Goal: Information Seeking & Learning: Learn about a topic

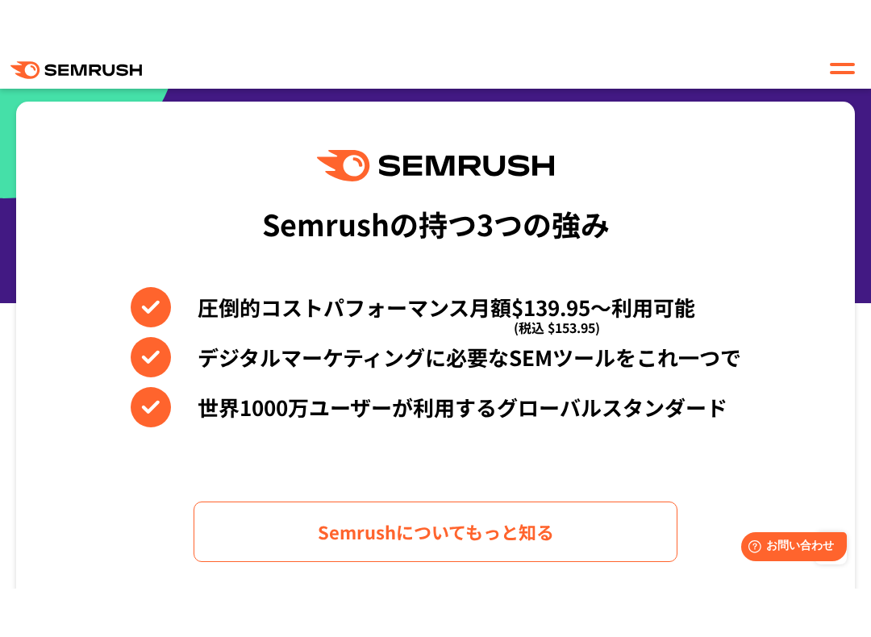
scroll to position [776, 0]
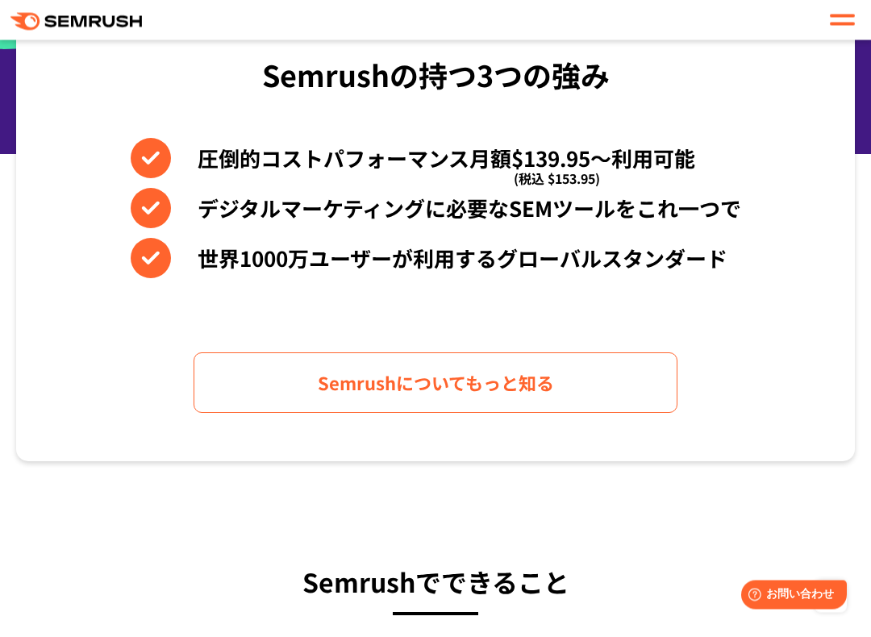
click at [644, 405] on link "Semrushについてもっと知る" at bounding box center [436, 383] width 484 height 60
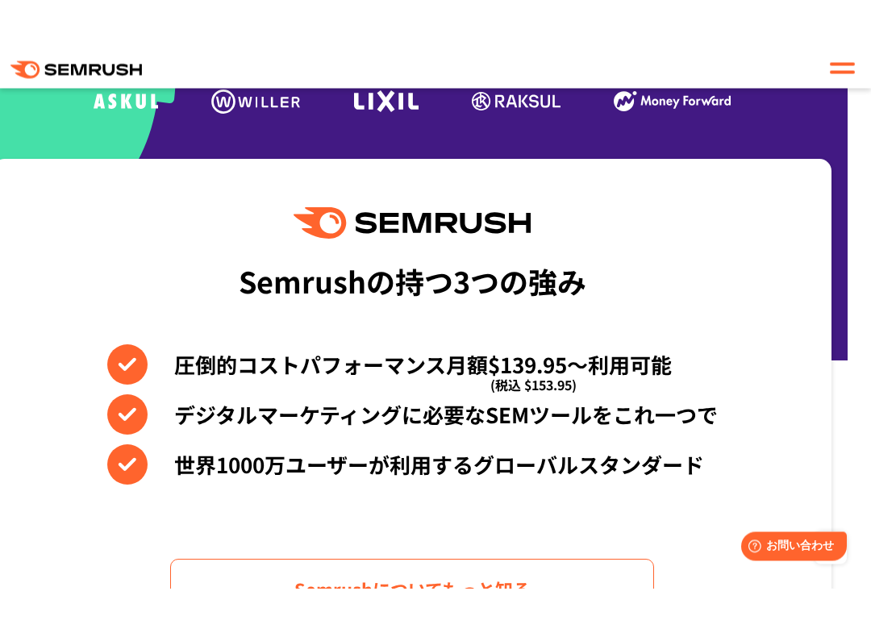
scroll to position [738, 23]
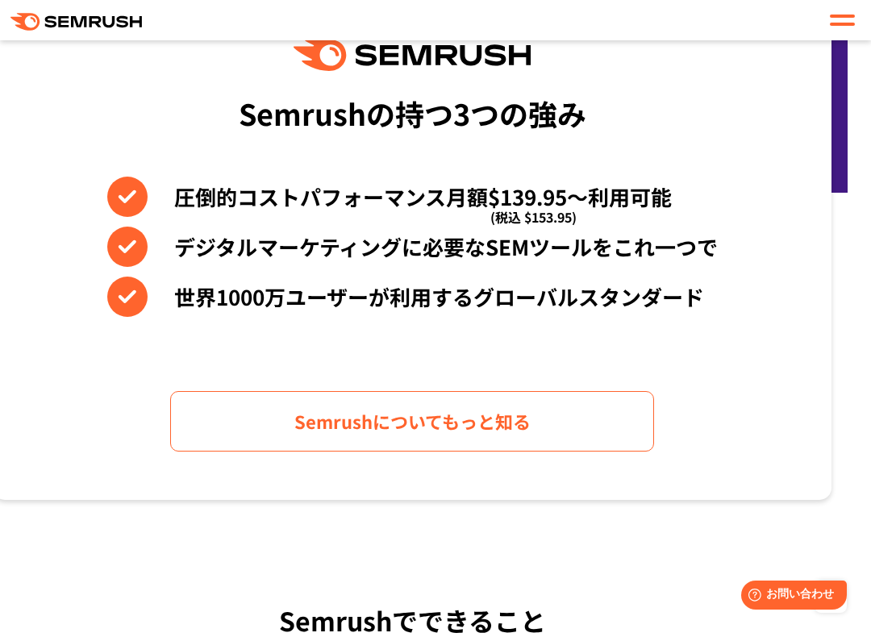
click at [182, 411] on link "Semrushについてもっと知る" at bounding box center [412, 421] width 484 height 60
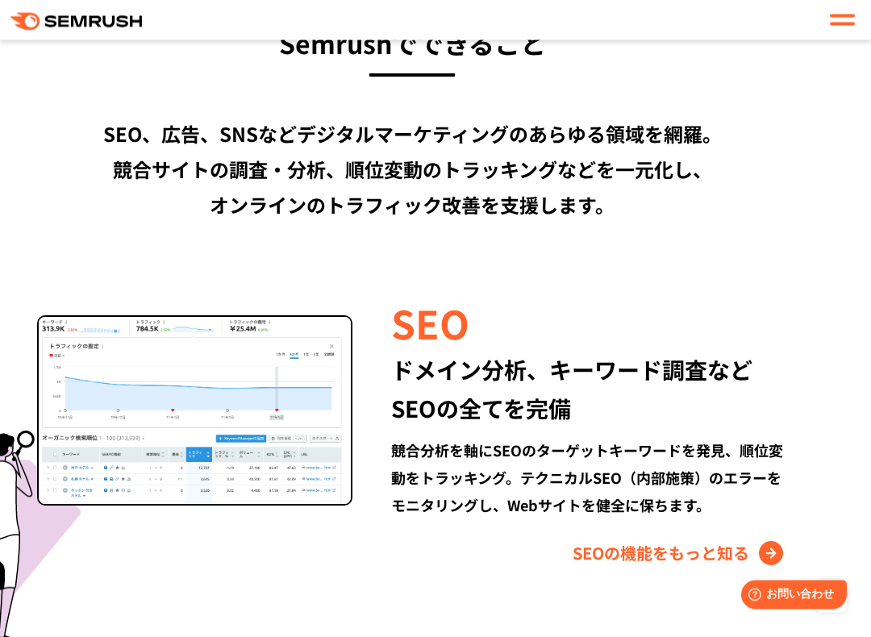
scroll to position [1479, 23]
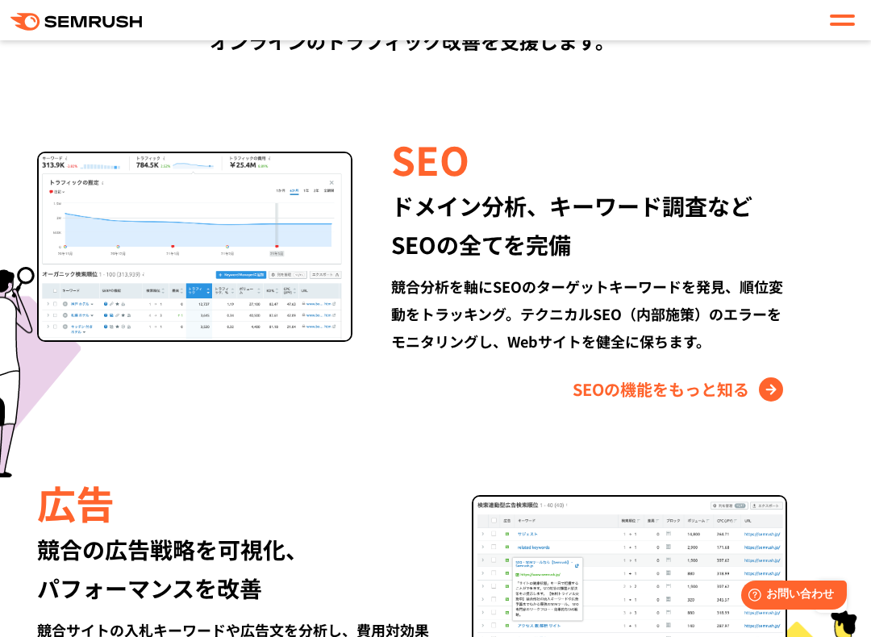
click at [754, 386] on link "SEOの機能をもっと知る" at bounding box center [680, 390] width 215 height 26
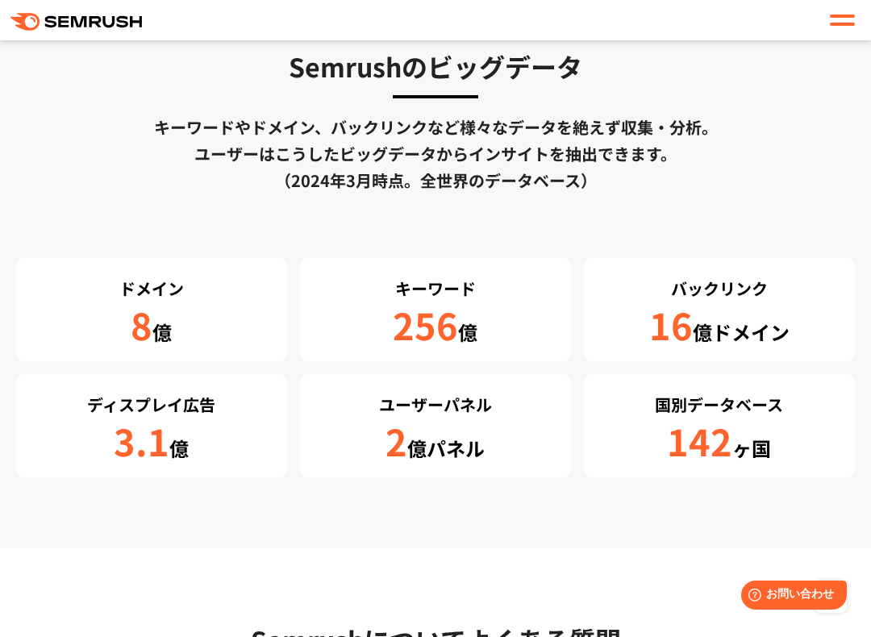
scroll to position [2779, 0]
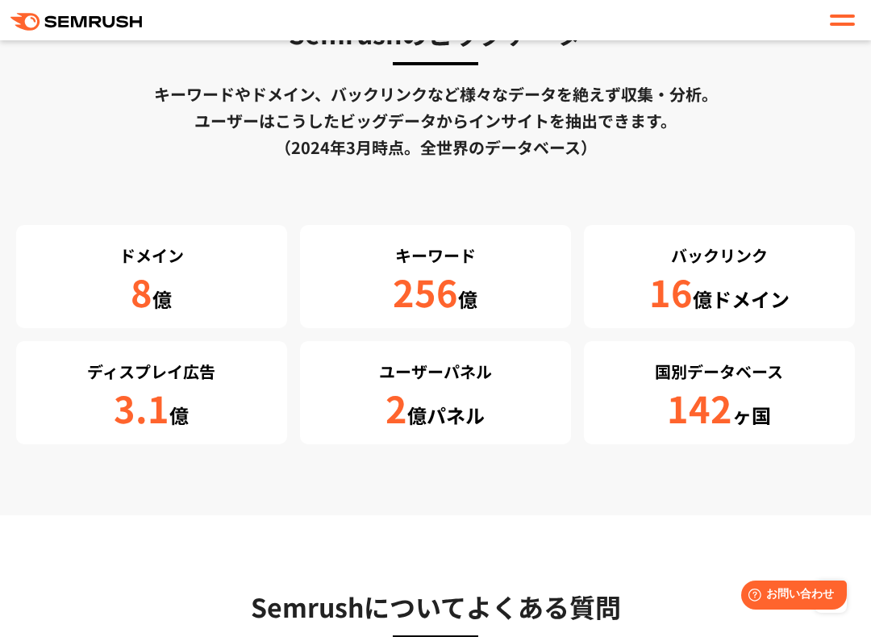
click at [833, 459] on section "Semrushのビッグデータ キーワードやドメイン、バックリンクなど様々なデータを絶えず収集・分析。 ユーザーはこうしたビッグデータからインサイトを抽出できま…" at bounding box center [435, 229] width 871 height 574
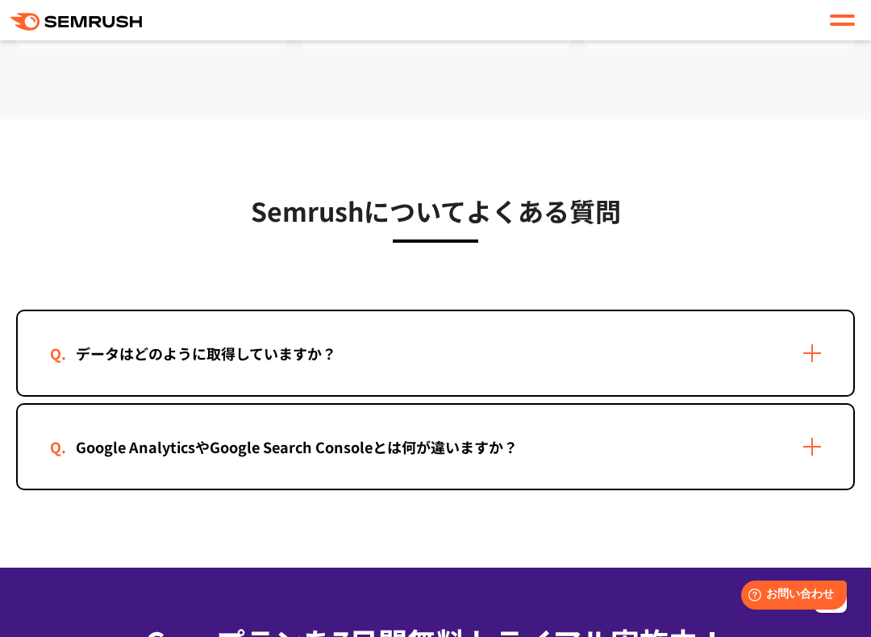
scroll to position [3191, 0]
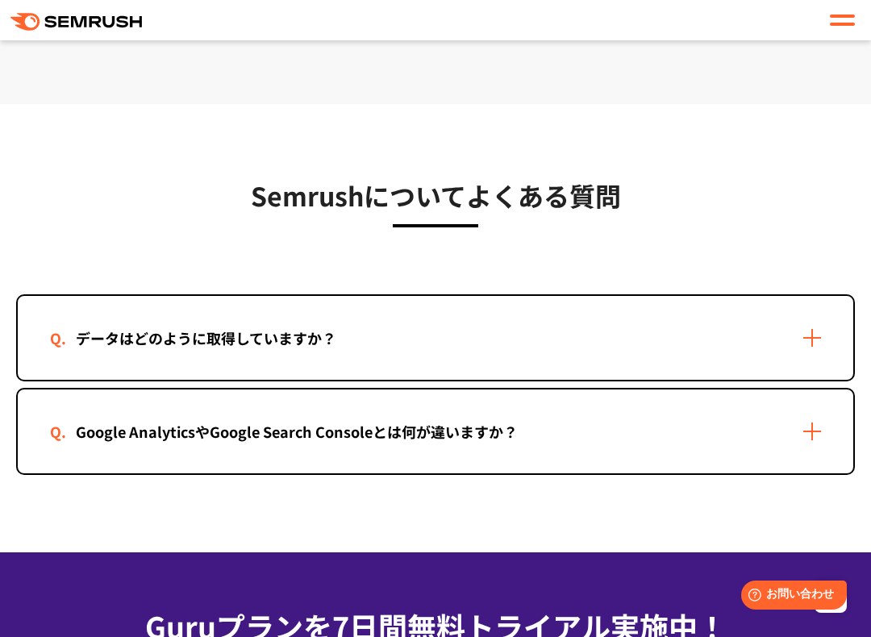
click at [820, 354] on div "データはどのように取得していますか？" at bounding box center [436, 338] width 836 height 84
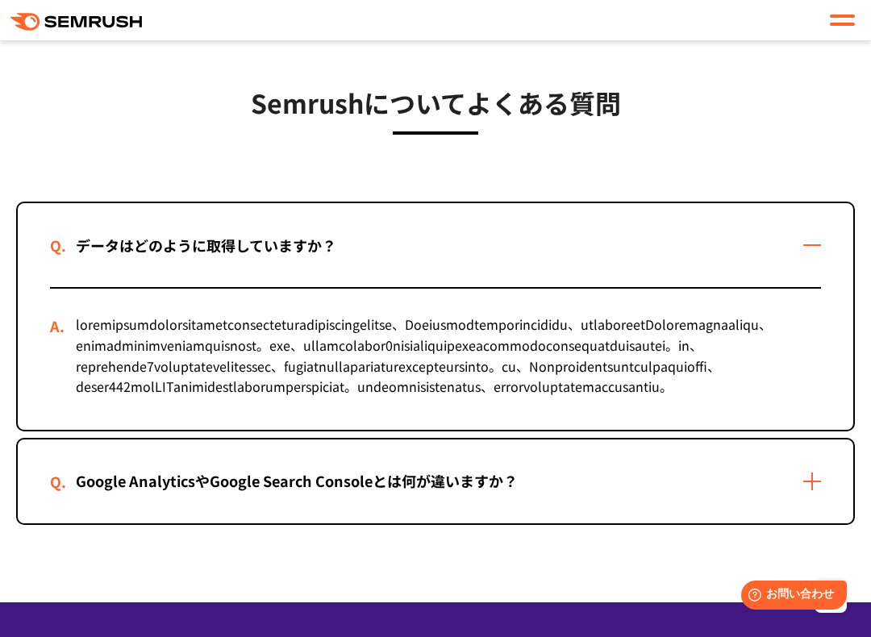
scroll to position [3292, 0]
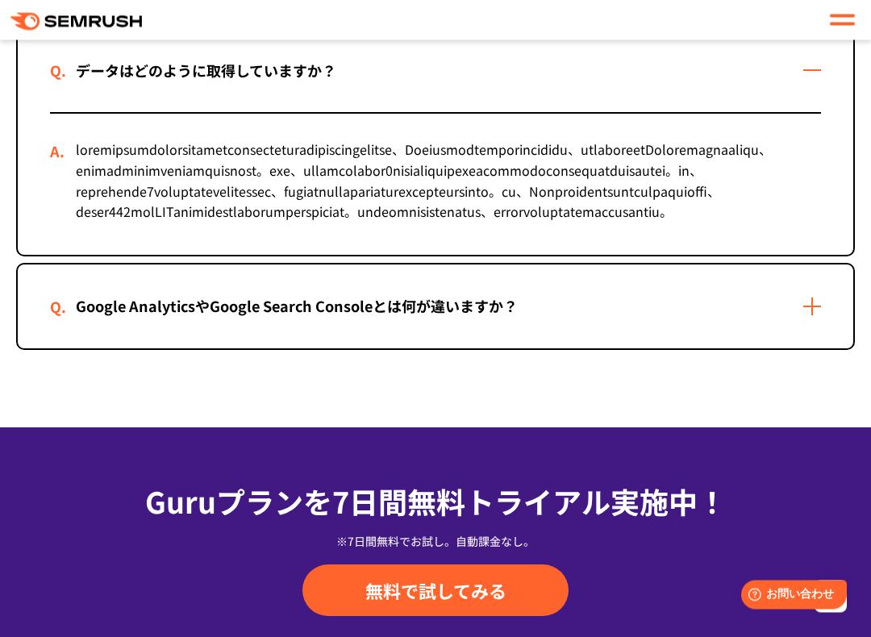
click at [802, 349] on div "Google AnalyticsやGoogle Search Consoleとは何が違いますか？" at bounding box center [436, 307] width 836 height 84
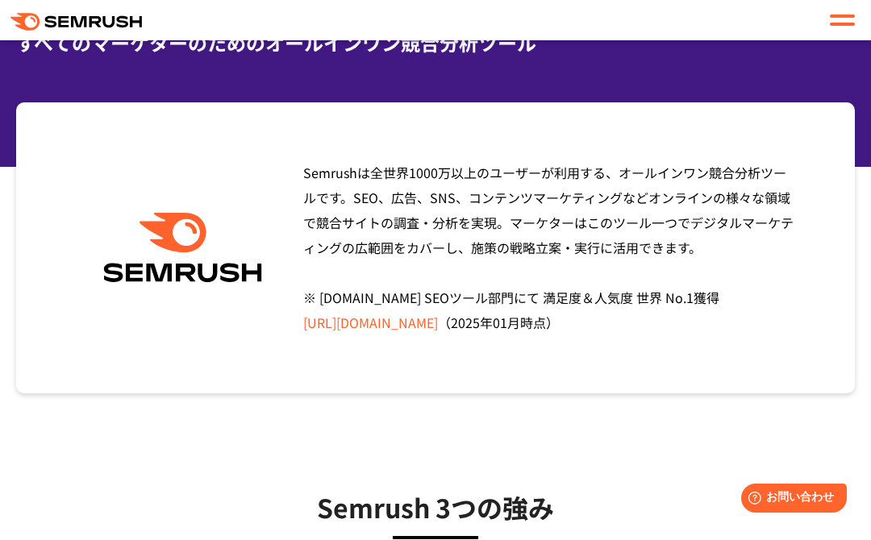
scroll to position [0, 0]
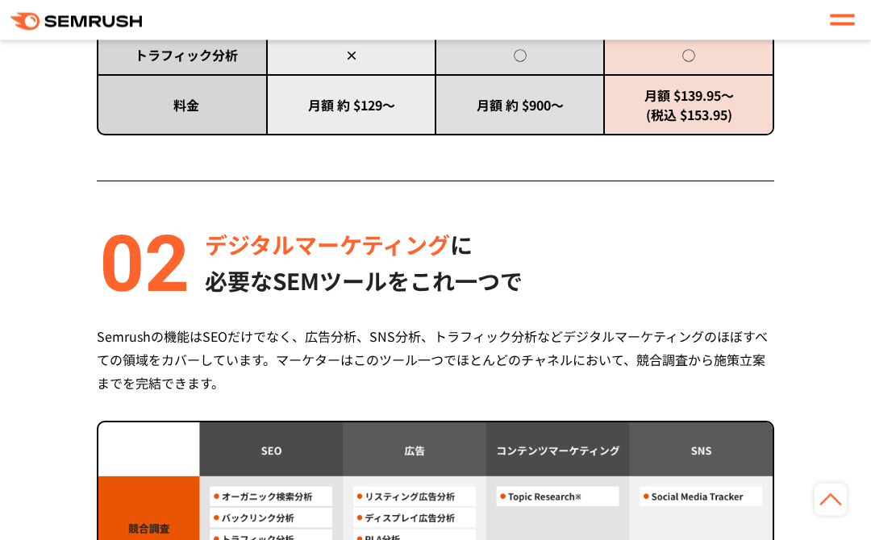
scroll to position [1127, 0]
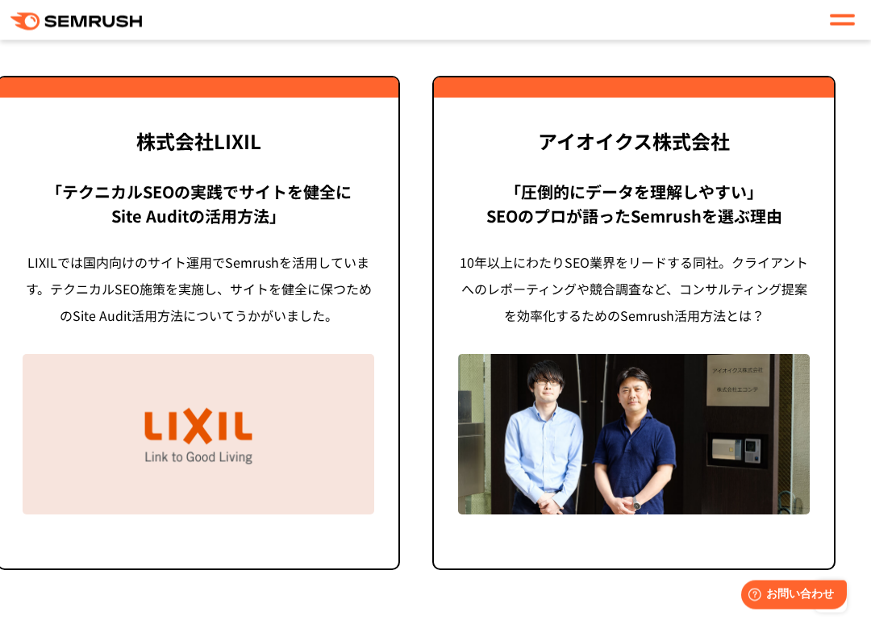
scroll to position [4227, 19]
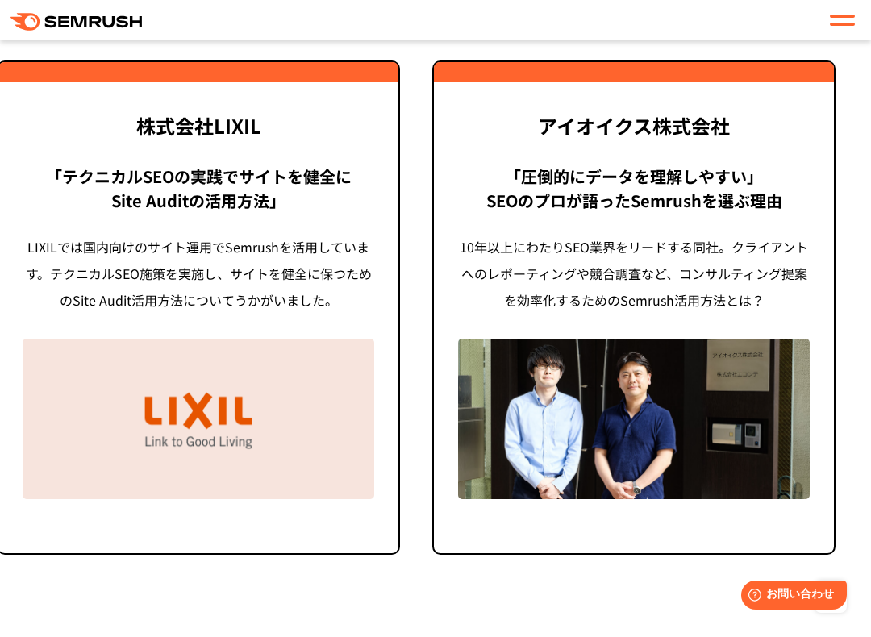
click at [783, 483] on img at bounding box center [634, 419] width 352 height 160
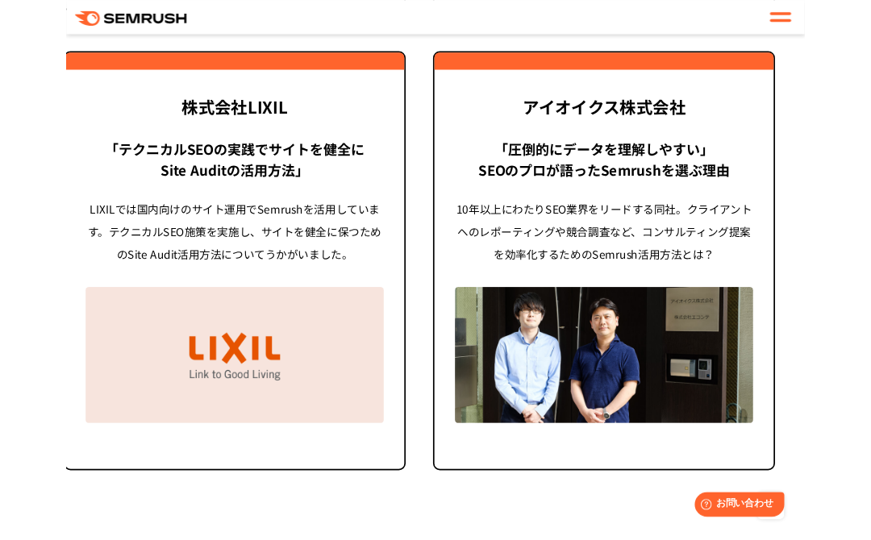
scroll to position [4279, 19]
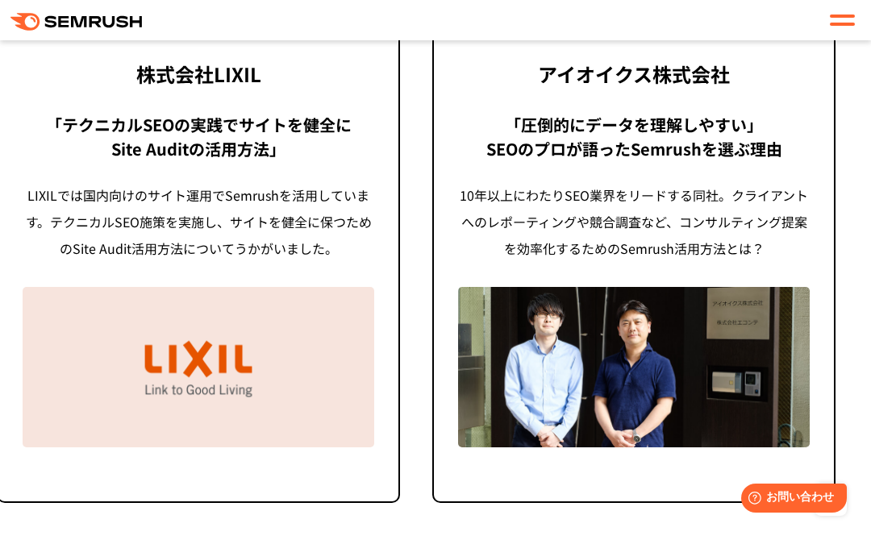
click at [83, 488] on link "株式会社LIXIL 「テクニカルSEOの実践でサイトを健全に Site Auditの活用方法」 LIXILでは国内向けのサイト運用でSemrushを活用してい…" at bounding box center [198, 256] width 403 height 494
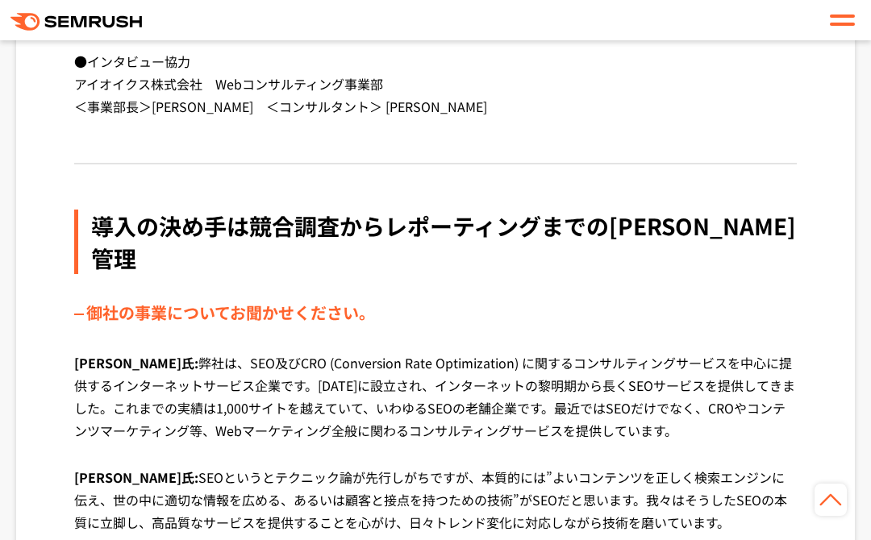
scroll to position [425, 0]
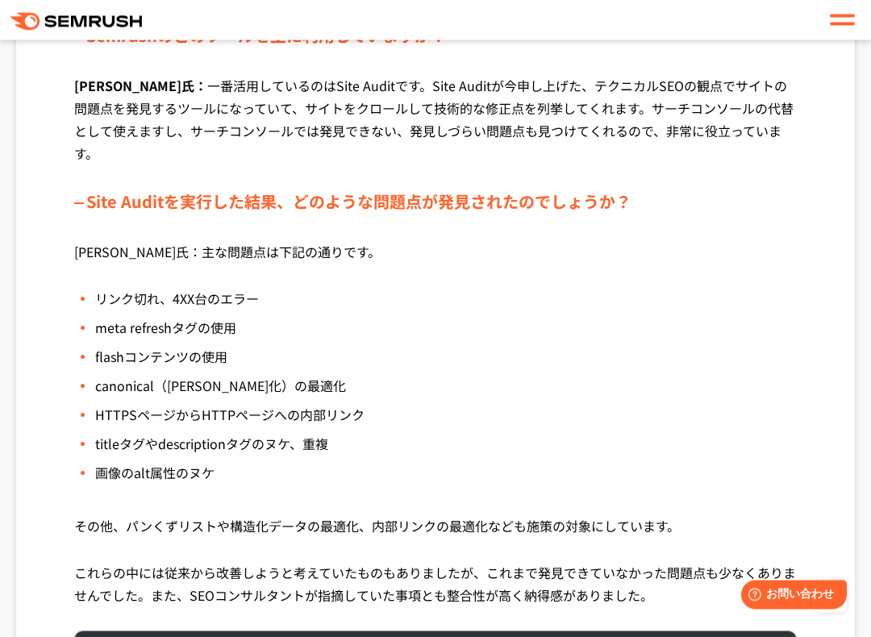
scroll to position [2378, 0]
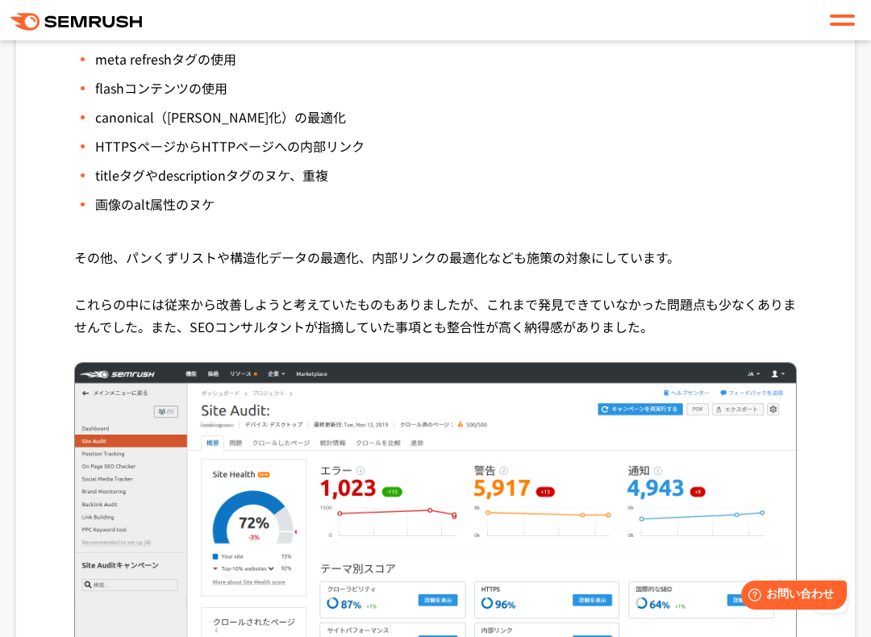
scroll to position [2589, 0]
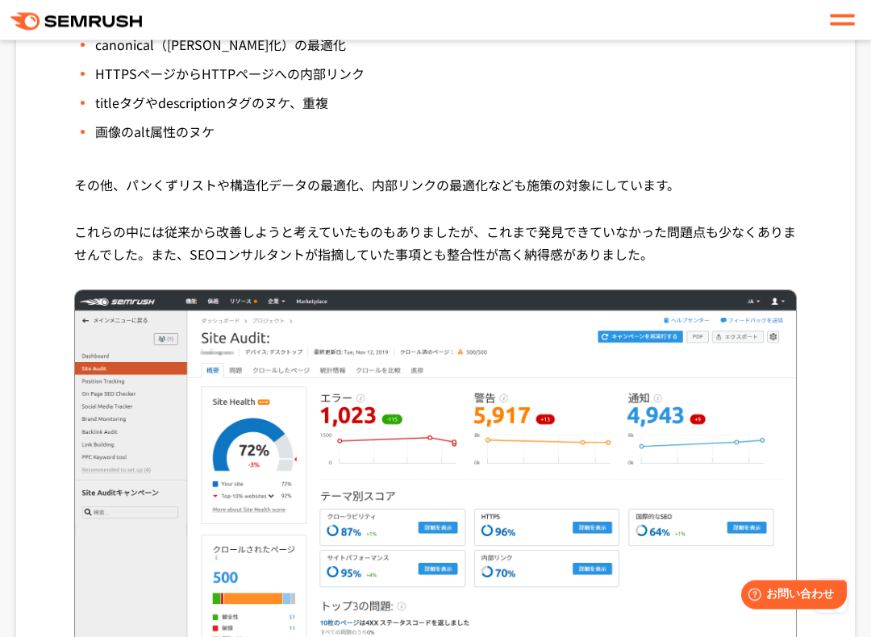
click at [785, 457] on img at bounding box center [435, 478] width 723 height 376
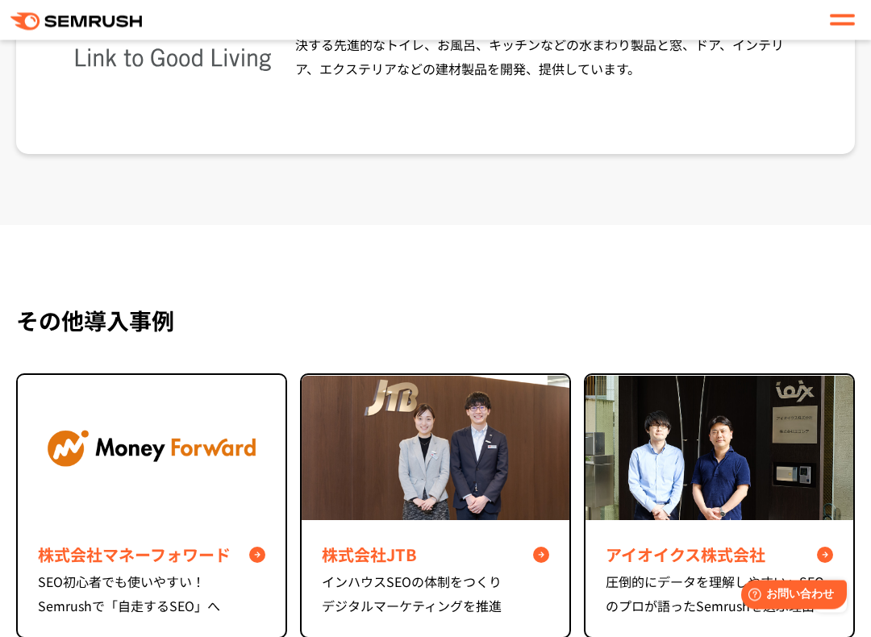
scroll to position [6275, 0]
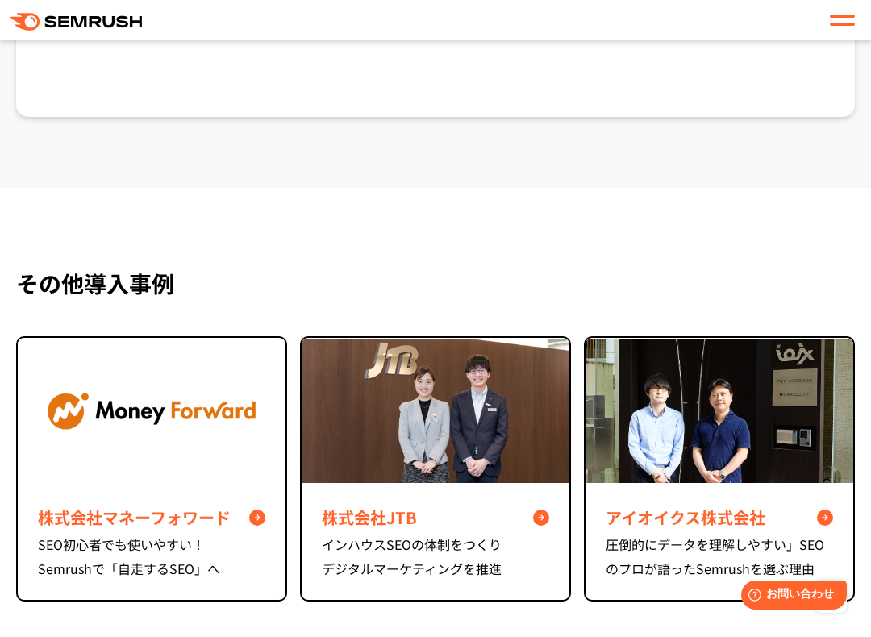
click at [39, 400] on img at bounding box center [152, 411] width 268 height 145
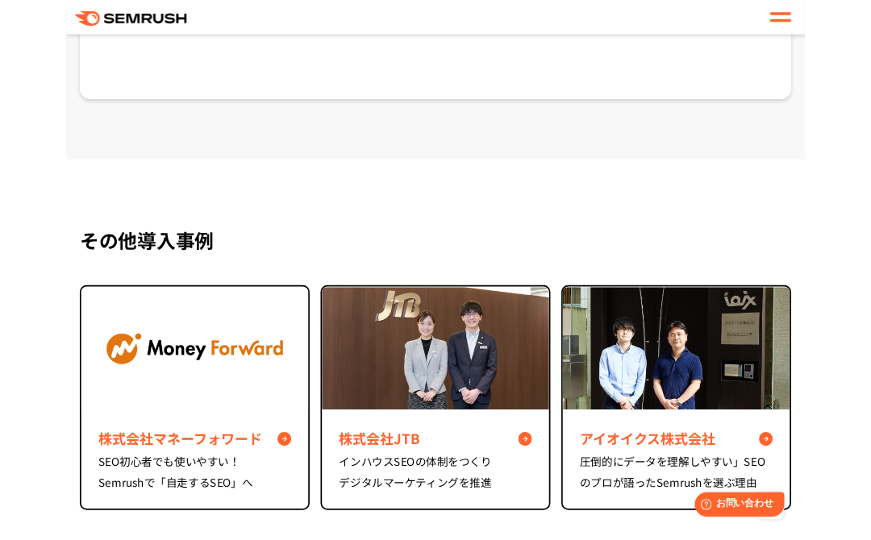
scroll to position [6327, 0]
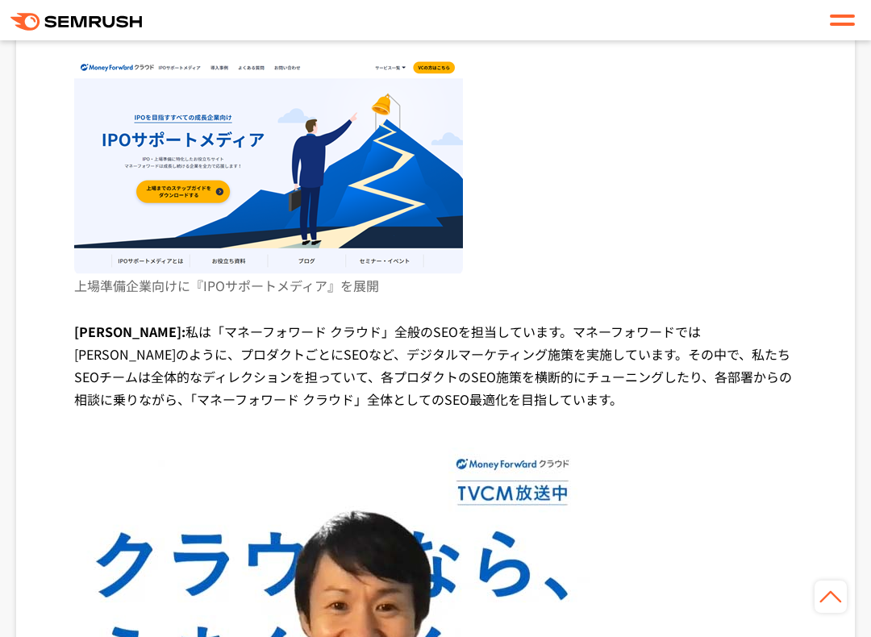
scroll to position [1098, 0]
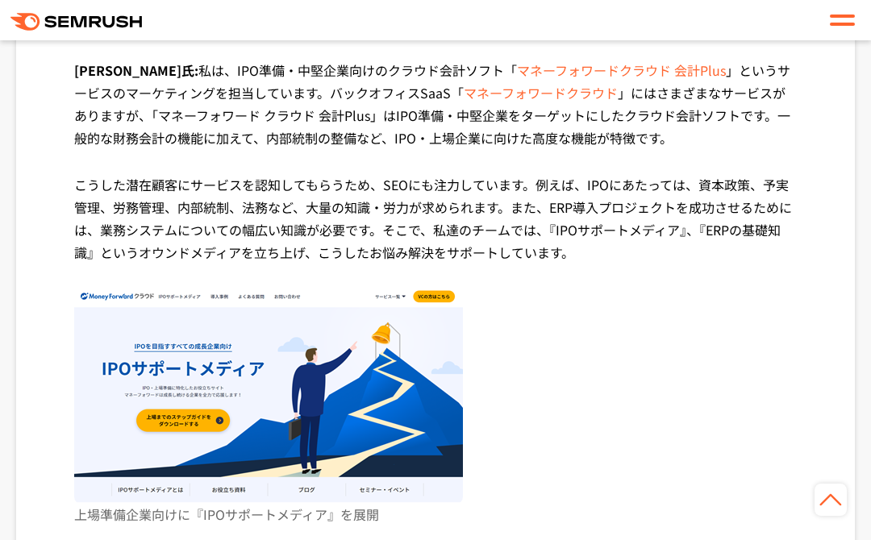
scroll to position [501, 0]
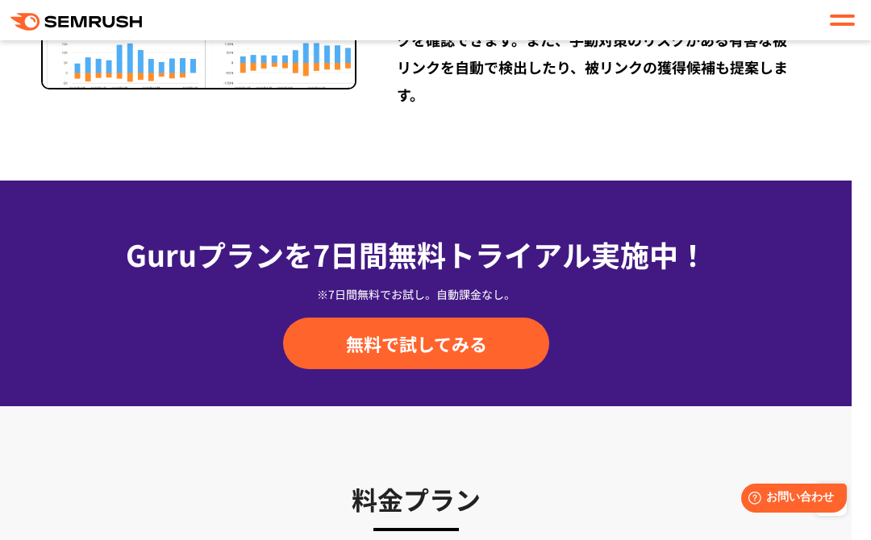
scroll to position [2235, 19]
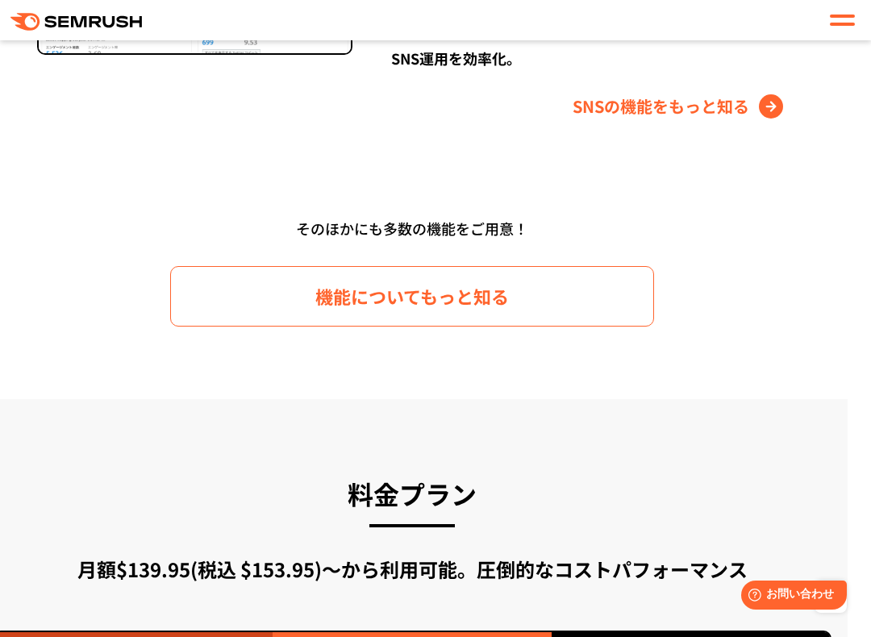
scroll to position [2486, 23]
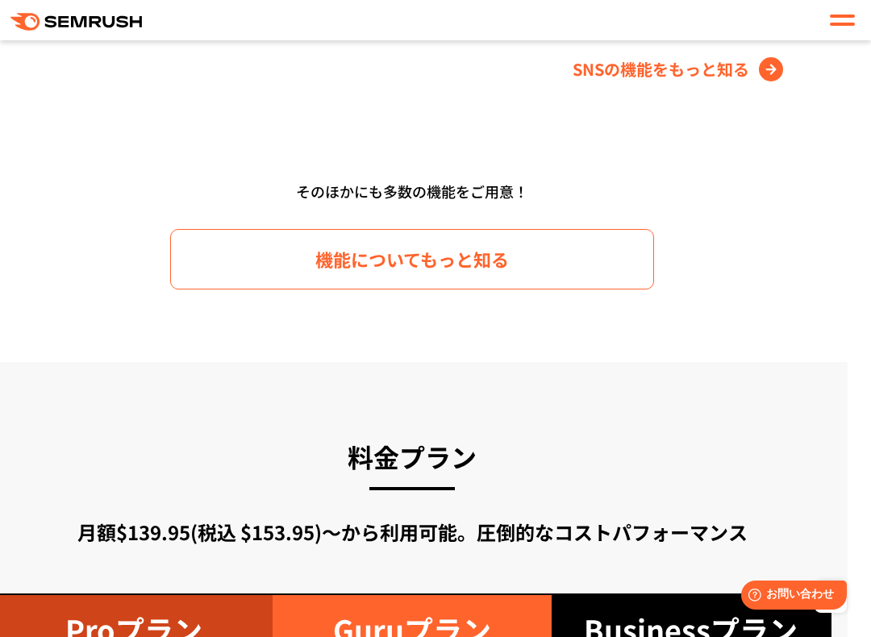
click at [223, 268] on link "機能についてもっと知る" at bounding box center [412, 259] width 484 height 60
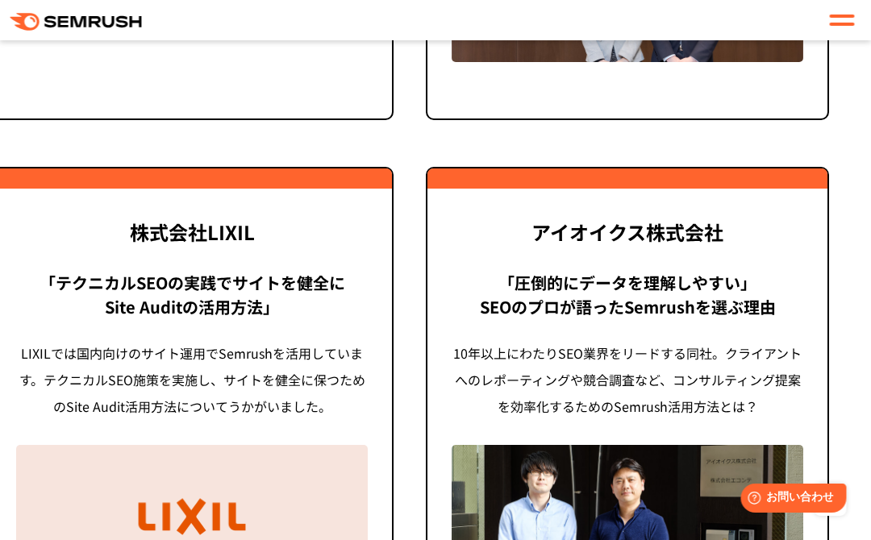
scroll to position [4127, 25]
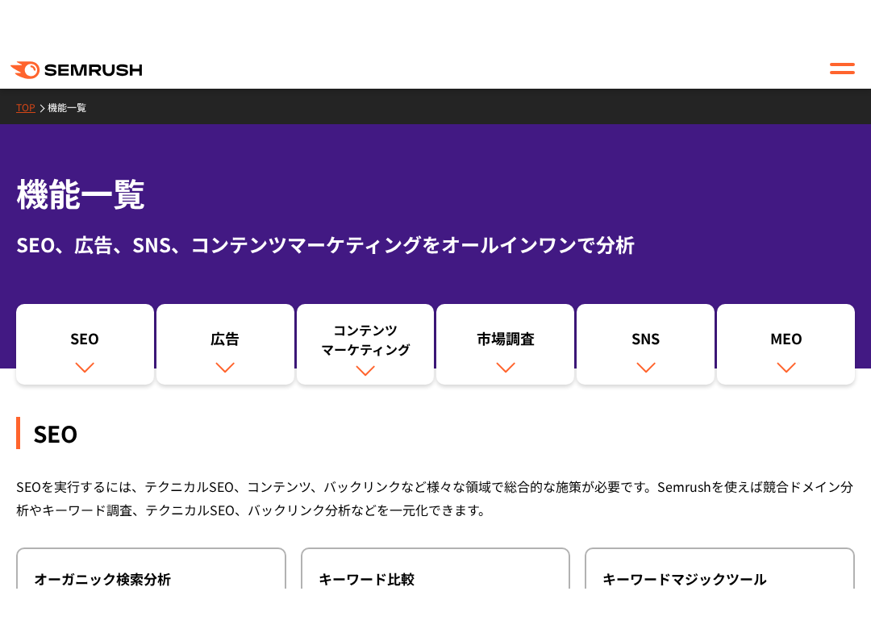
scroll to position [198, 0]
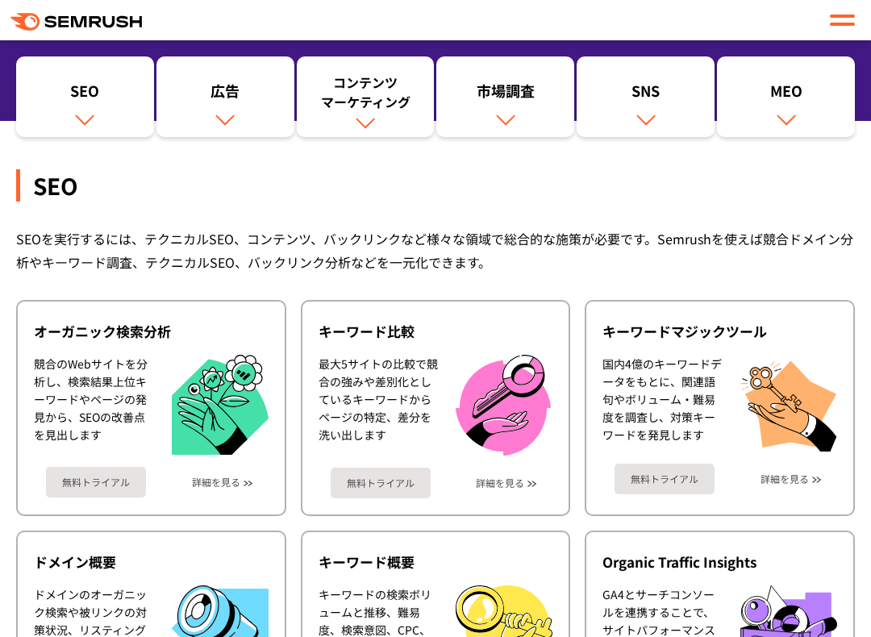
click at [220, 91] on div "広告" at bounding box center [226, 94] width 122 height 27
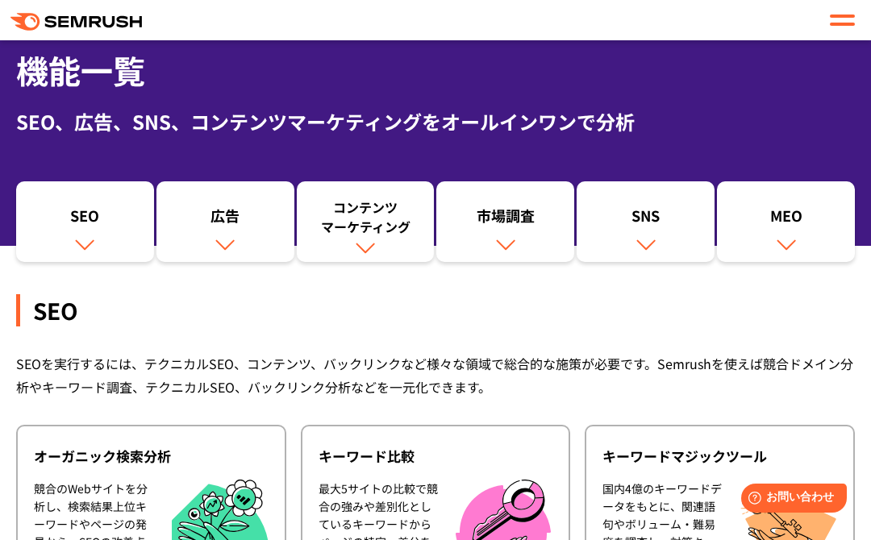
click at [61, 221] on div "SEO" at bounding box center [85, 219] width 122 height 27
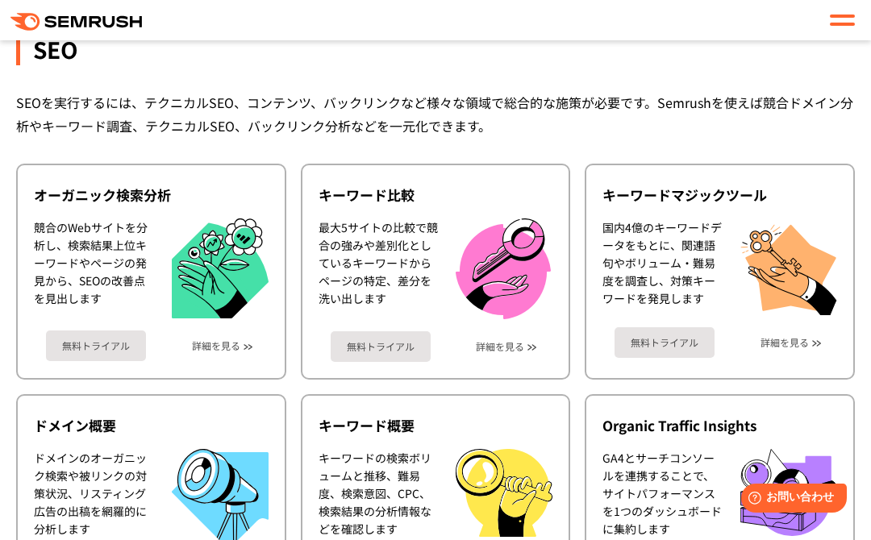
scroll to position [321, 0]
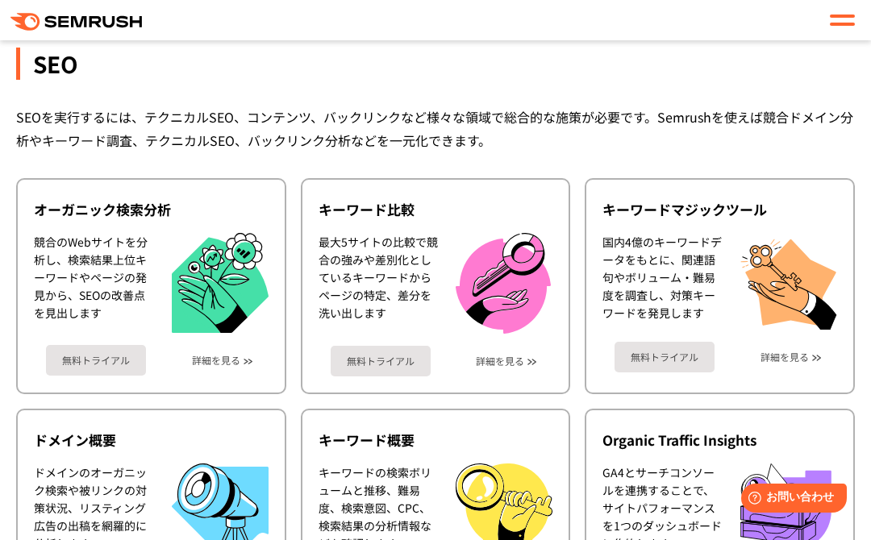
click at [813, 419] on div "Organic Traffic Insights GA4とサーチコンソールを連携することで、サイトパフォーマンスを1つのダッシュボードに集約します 無料トライ…" at bounding box center [720, 516] width 270 height 215
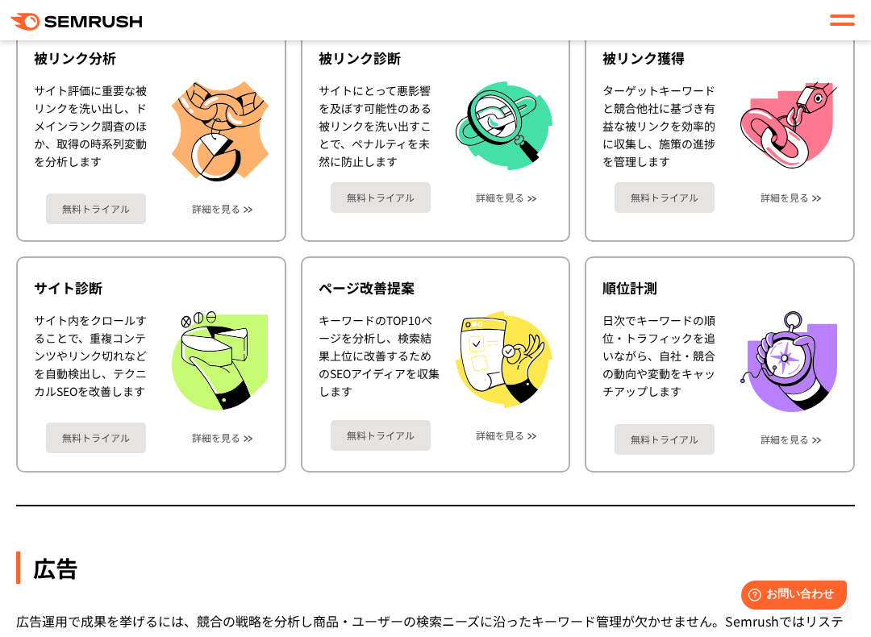
scroll to position [917, 0]
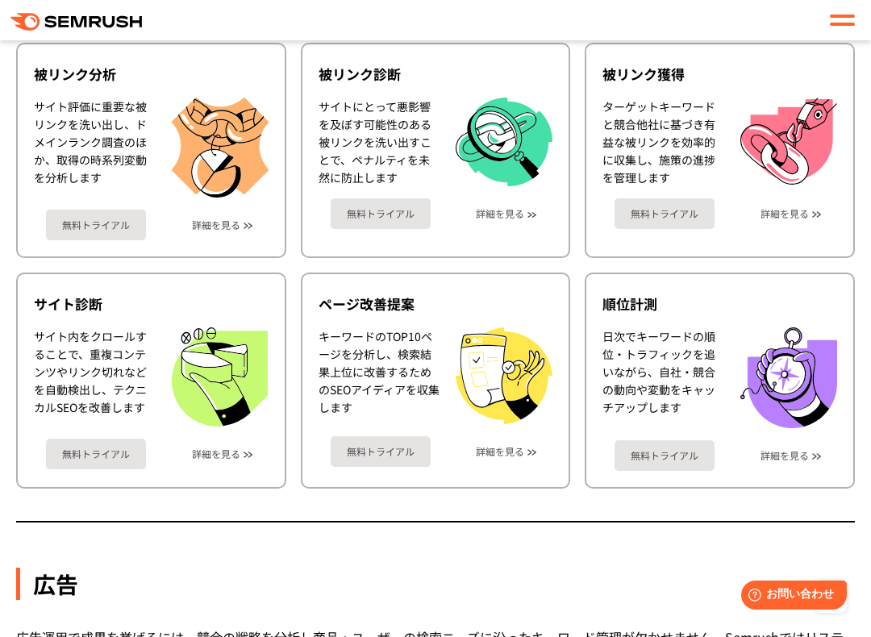
click at [196, 464] on div "無料トライアル 詳細を見る" at bounding box center [151, 448] width 235 height 43
click at [195, 464] on div "無料トライアル 詳細を見る" at bounding box center [151, 448] width 235 height 43
click at [200, 452] on link "詳細を見る" at bounding box center [216, 453] width 48 height 11
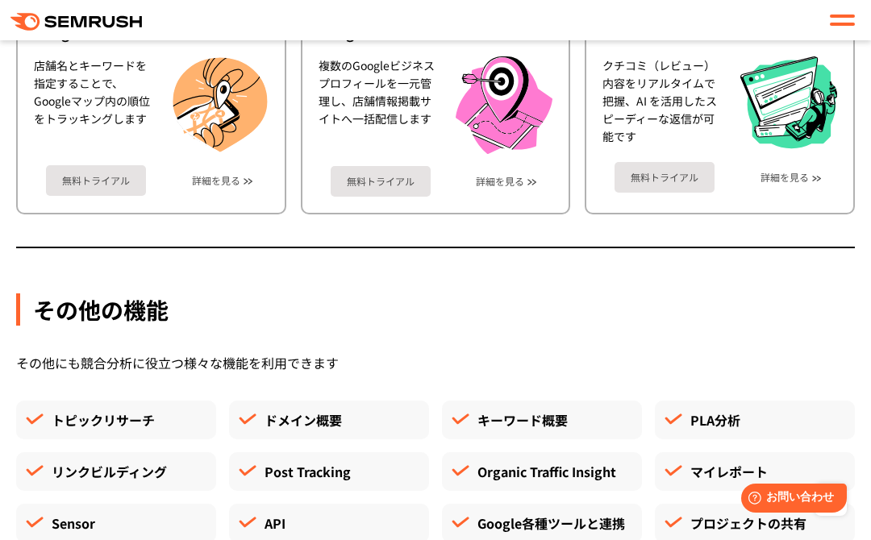
scroll to position [4053, 0]
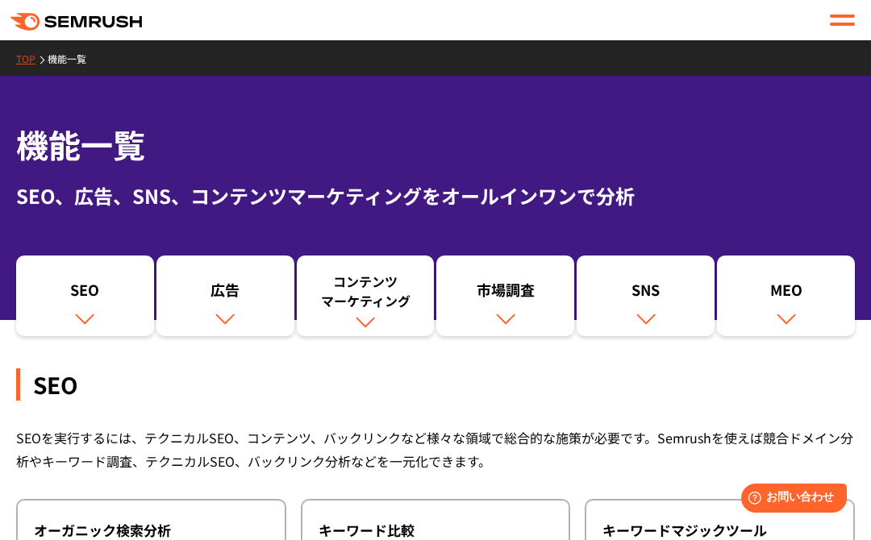
scroll to position [248, 0]
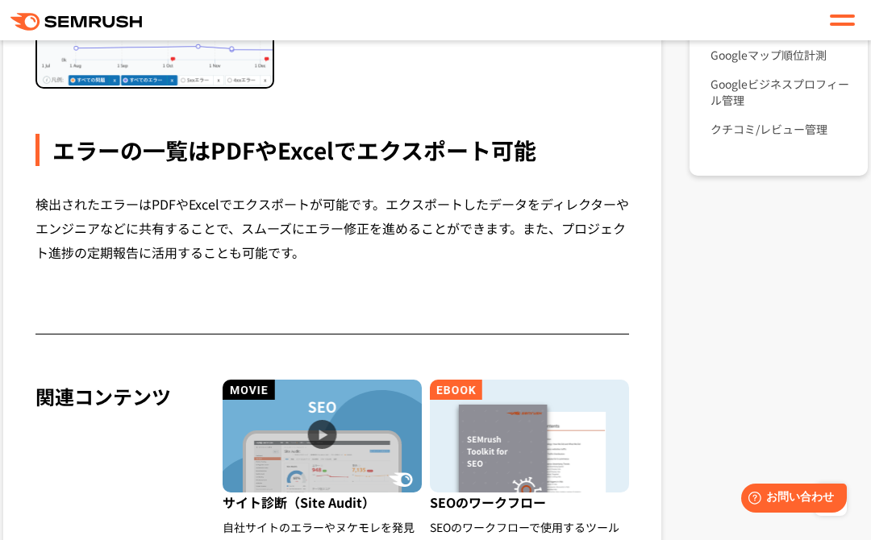
scroll to position [1333, 0]
